Goal: Task Accomplishment & Management: Manage account settings

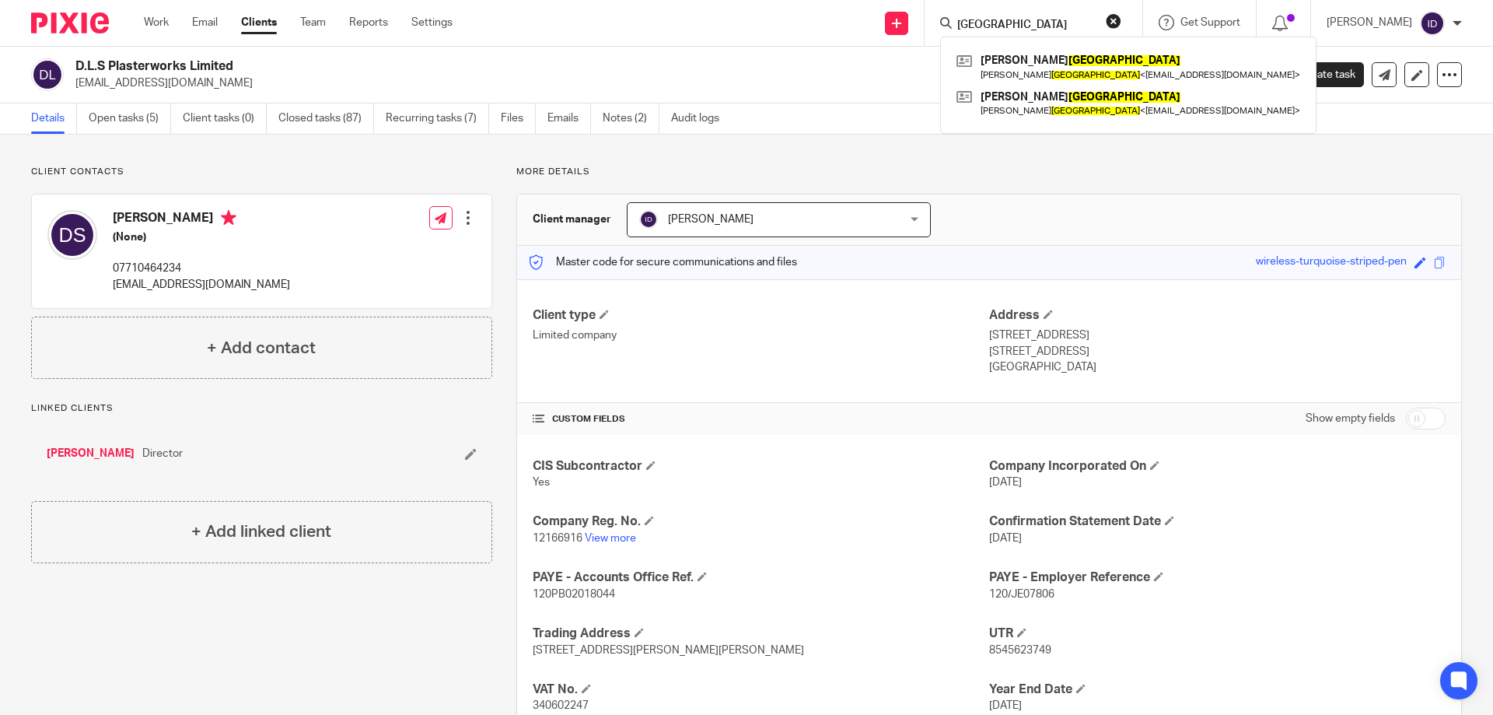
click at [1059, 17] on form "[GEOGRAPHIC_DATA]" at bounding box center [1039, 22] width 166 height 19
drag, startPoint x: 1054, startPoint y: 24, endPoint x: 935, endPoint y: 24, distance: 119.7
click at [935, 24] on div "Send new email Create task Add client Windsor [PERSON_NAME] [PERSON_NAME] < [EM…" at bounding box center [984, 23] width 1017 height 46
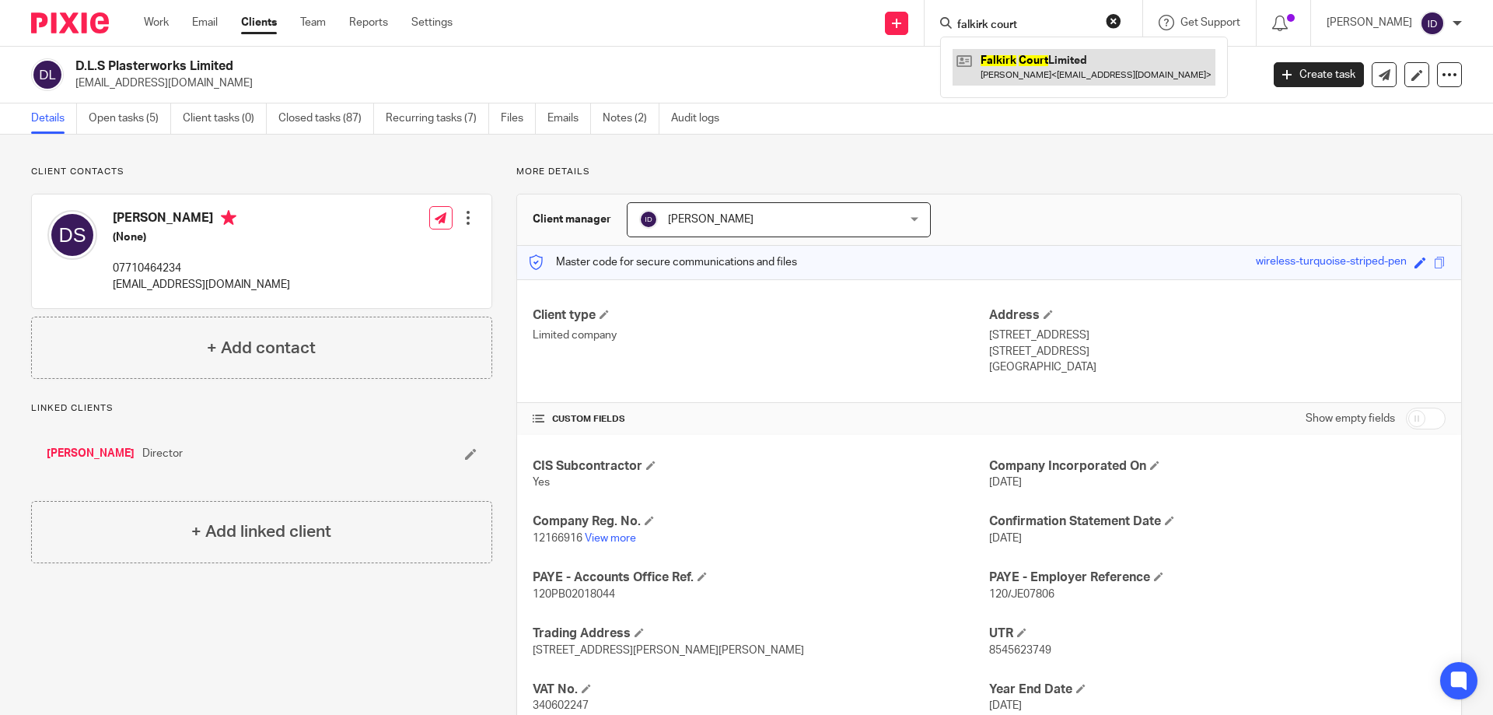
type input "falkirk court"
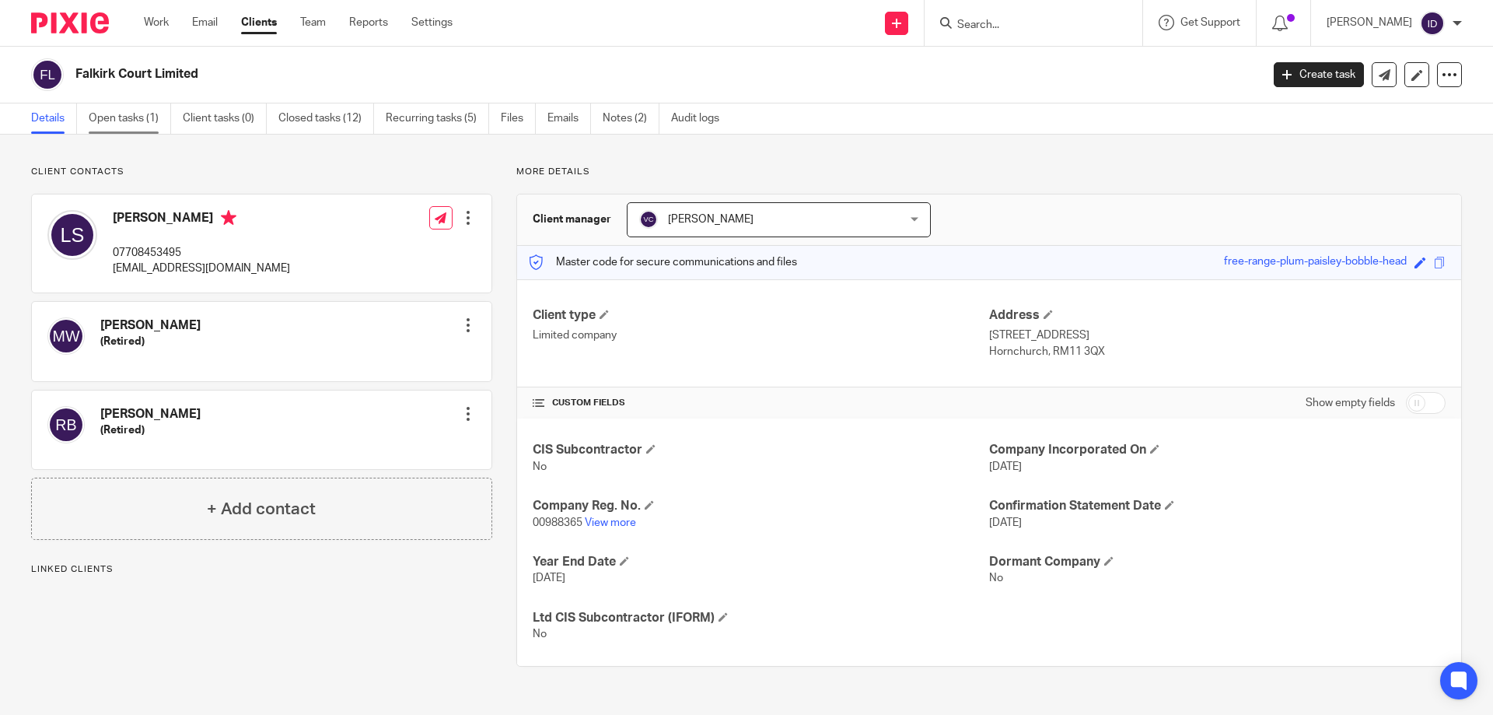
click at [113, 119] on link "Open tasks (1)" at bounding box center [130, 118] width 82 height 30
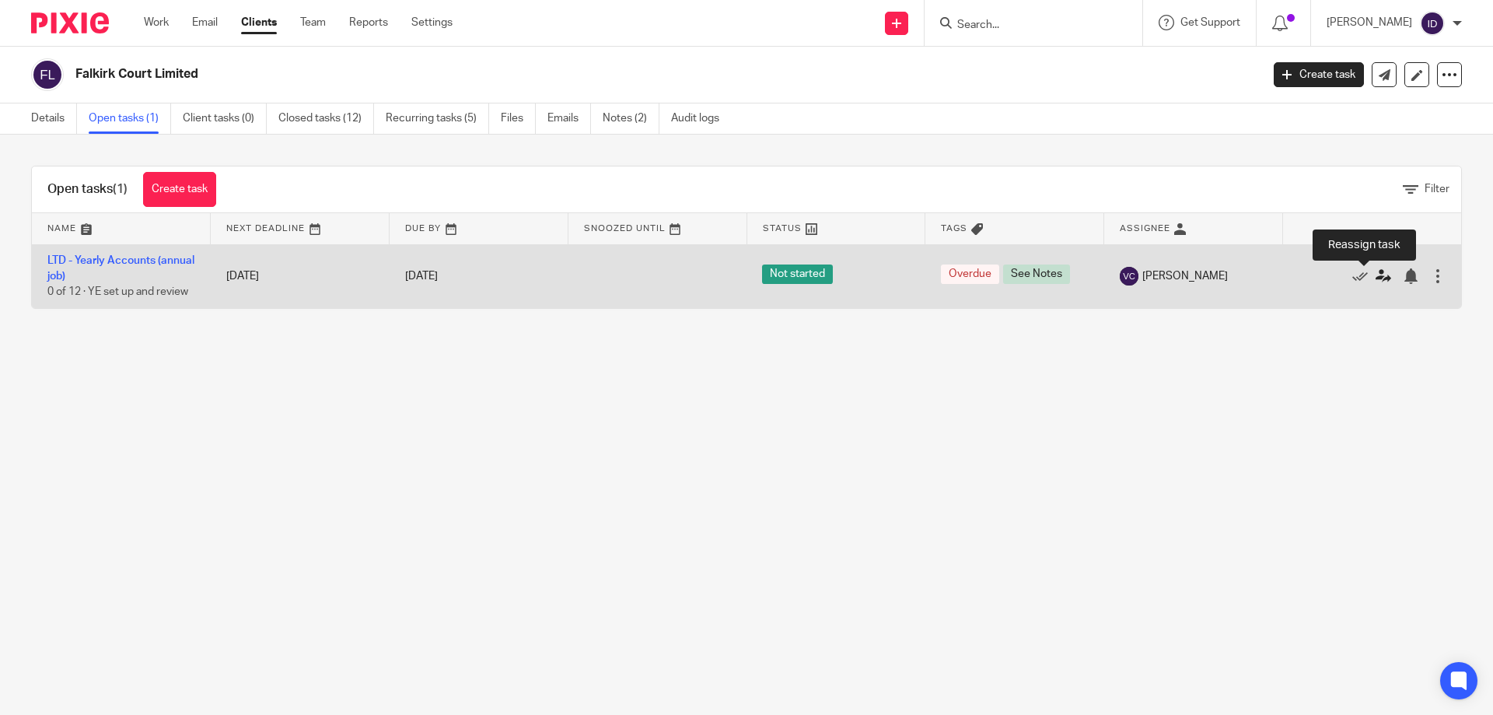
click at [1375, 277] on icon at bounding box center [1383, 276] width 16 height 16
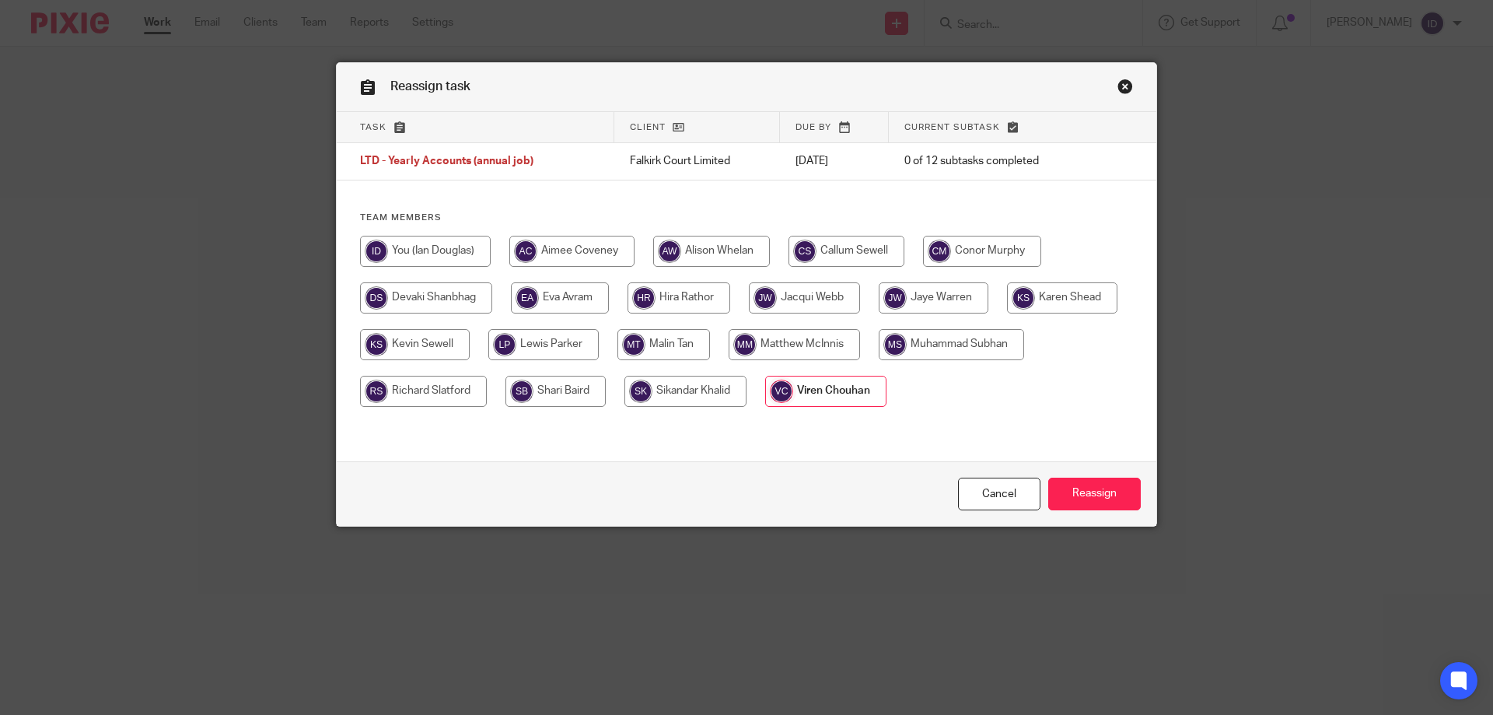
click at [746, 391] on input "radio" at bounding box center [685, 391] width 122 height 31
radio input "true"
click at [1078, 488] on input "Reassign" at bounding box center [1094, 493] width 93 height 33
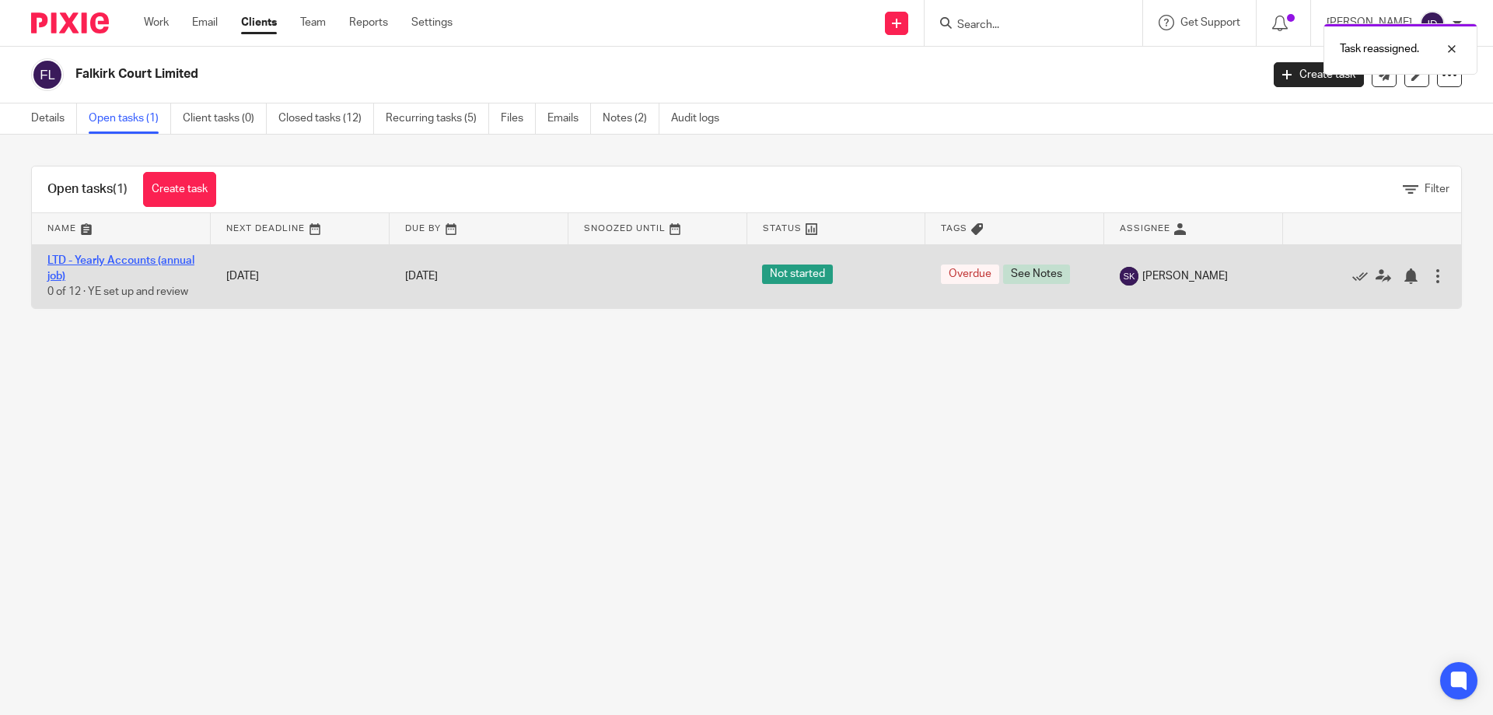
click at [137, 264] on link "LTD - Yearly Accounts (annual job)" at bounding box center [120, 268] width 147 height 26
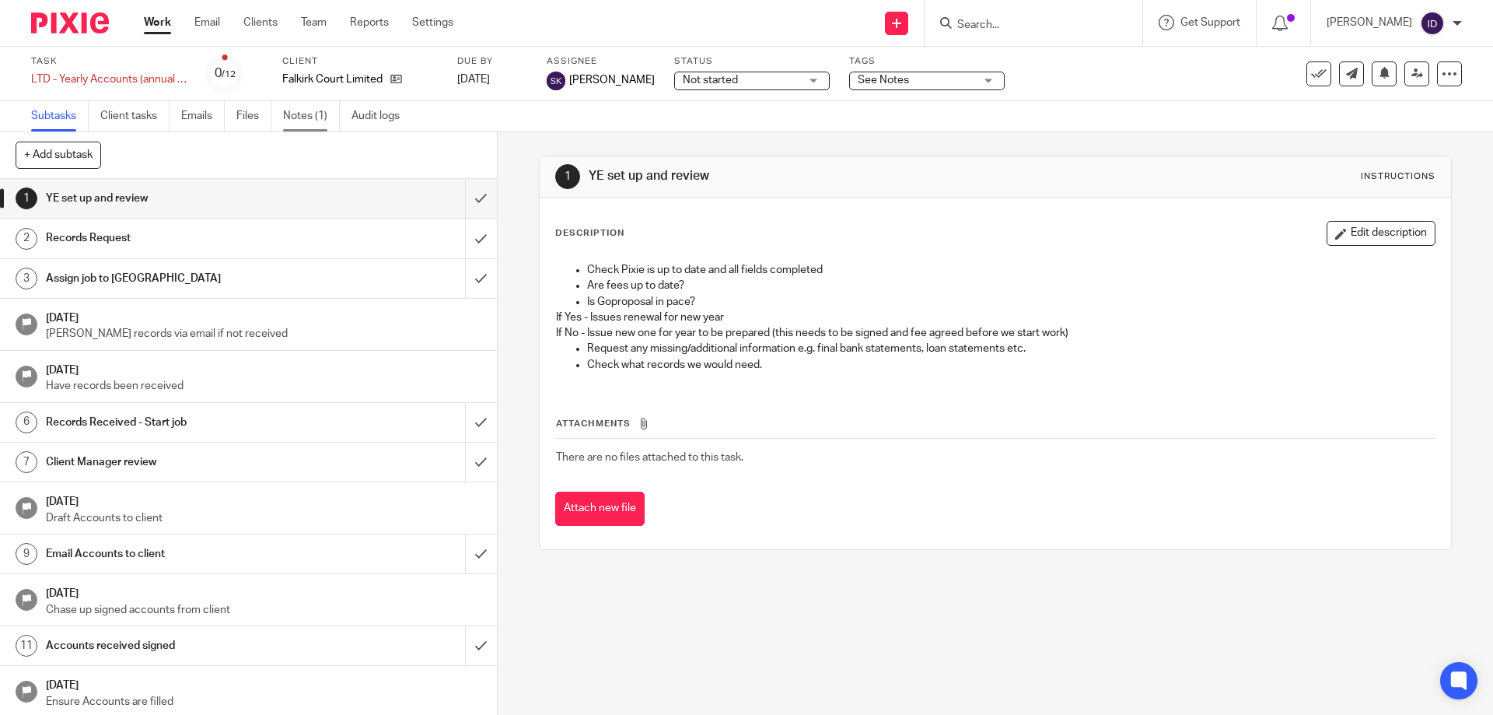
click at [311, 118] on link "Notes (1)" at bounding box center [311, 116] width 57 height 30
